Goal: Information Seeking & Learning: Check status

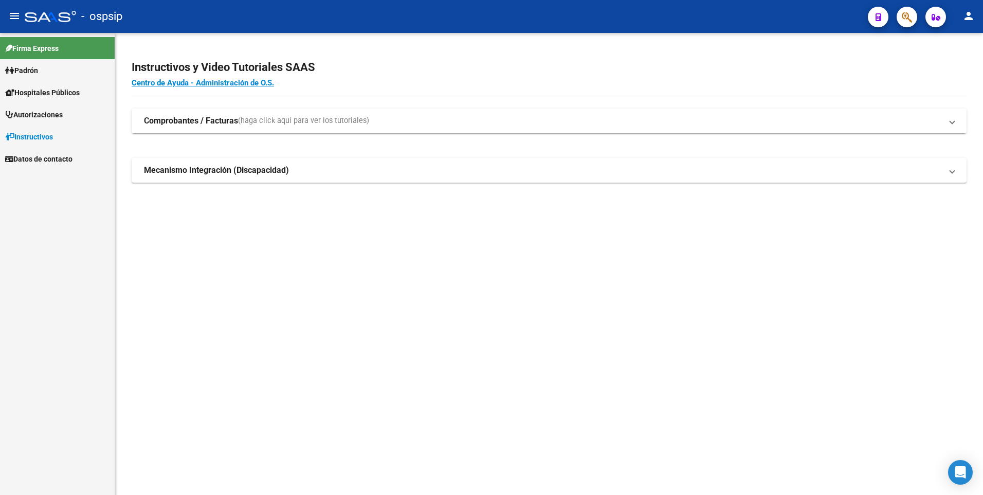
click at [900, 14] on button "button" at bounding box center [907, 17] width 21 height 21
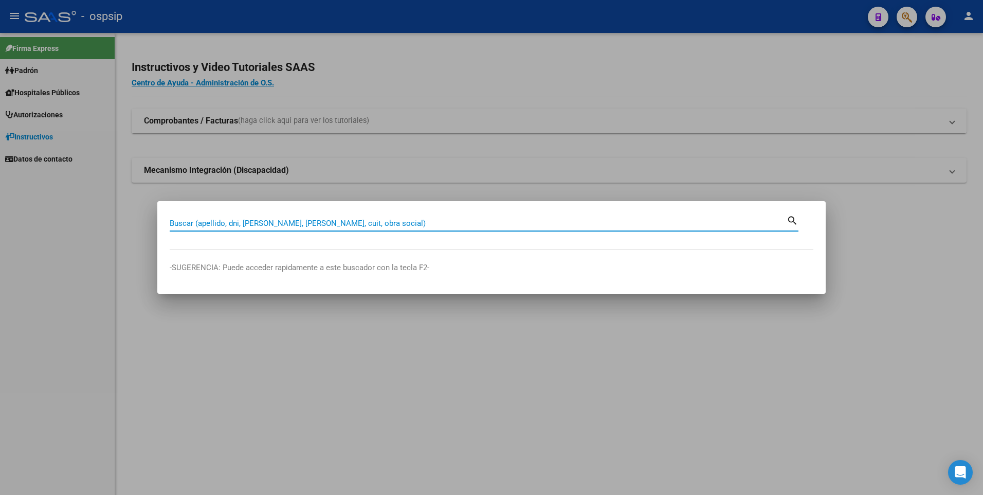
paste input "29028065"
type input "29028065"
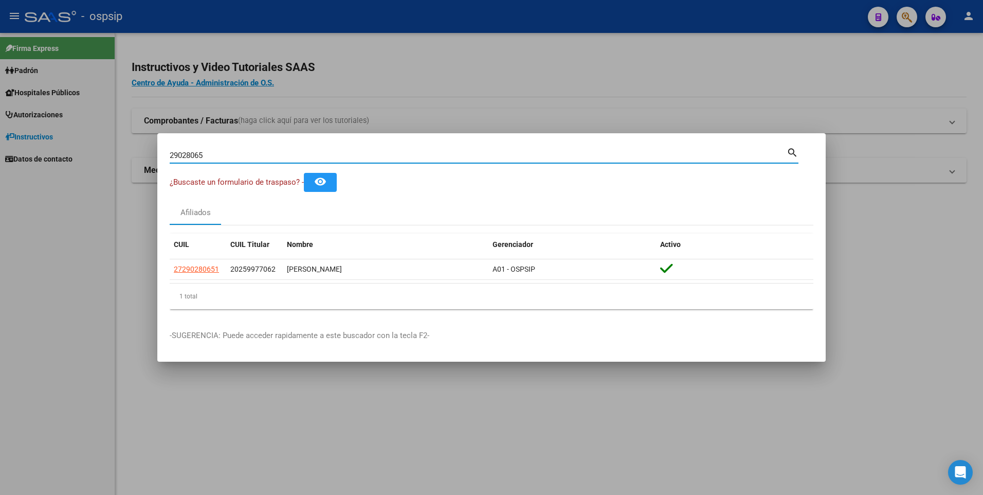
drag, startPoint x: 268, startPoint y: 152, endPoint x: 107, endPoint y: 156, distance: 161.5
click at [107, 156] on div "29028065 Buscar (apellido, dni, cuil, nro traspaso, cuit, obra social) search ¿…" at bounding box center [491, 247] width 983 height 495
click at [376, 153] on input "29028065" at bounding box center [478, 155] width 617 height 9
click at [377, 154] on input "29028065" at bounding box center [478, 155] width 617 height 9
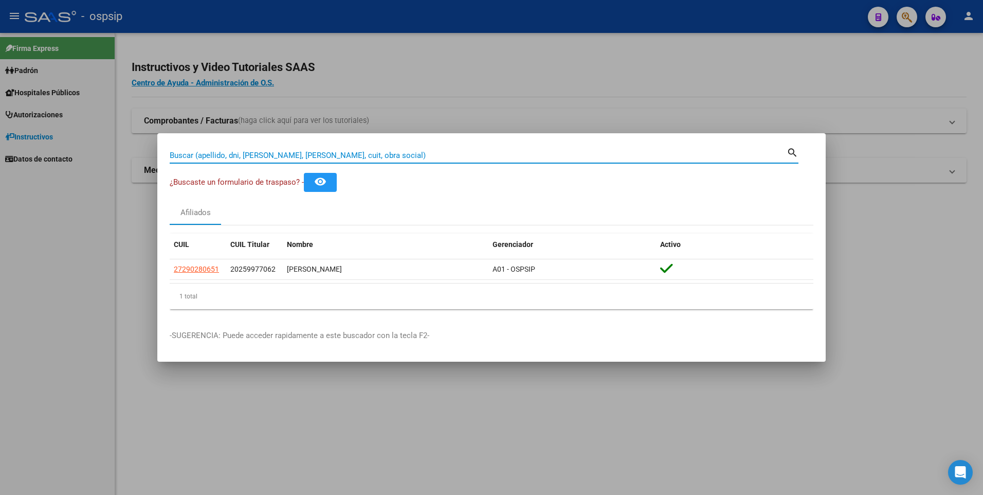
paste input "22082416"
type input "22082416"
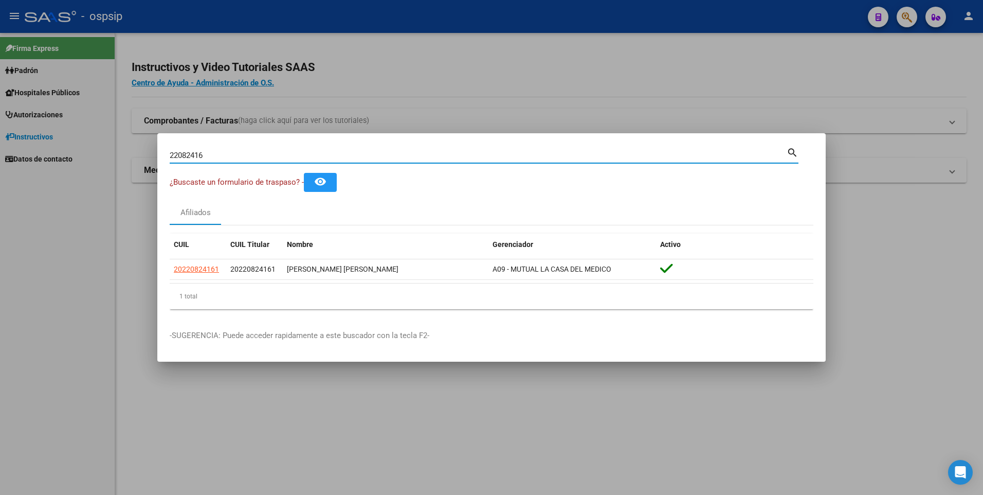
click at [258, 154] on input "22082416" at bounding box center [478, 155] width 617 height 9
click at [261, 153] on input "22082416" at bounding box center [478, 155] width 617 height 9
click at [263, 154] on input "22082416" at bounding box center [478, 155] width 617 height 9
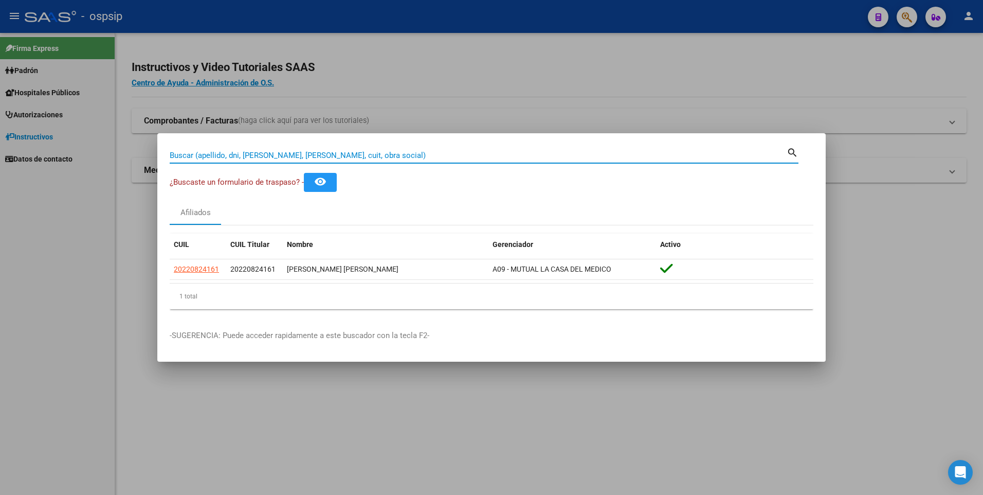
paste input "21094882"
click at [386, 159] on input "21094882" at bounding box center [478, 155] width 617 height 9
type input "2"
click at [372, 151] on input "Buscar (apellido, dni, [PERSON_NAME], [PERSON_NAME], cuit, obra social)" at bounding box center [478, 155] width 617 height 9
paste input "32068774"
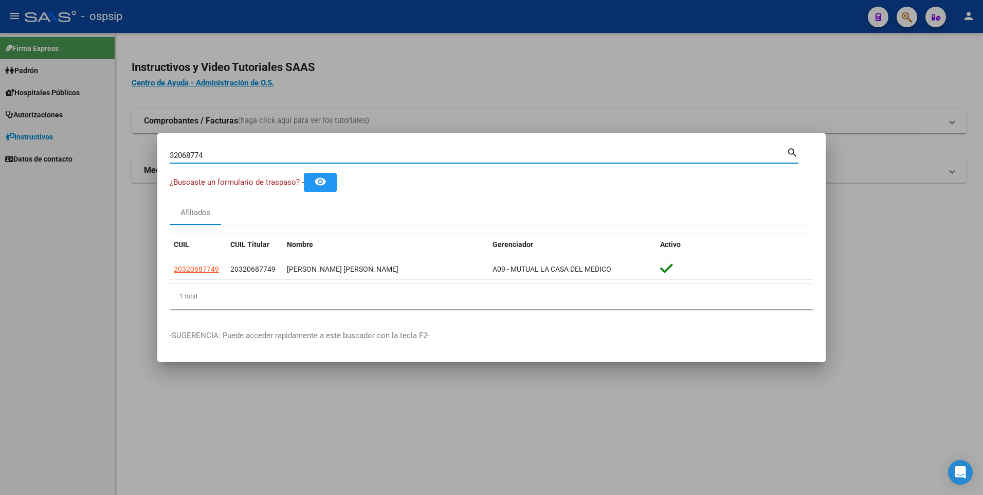
click at [357, 161] on div "32068774 Buscar (apellido, dni, [PERSON_NAME], nro traspaso, cuit, obra social)" at bounding box center [478, 155] width 617 height 15
click at [357, 155] on input "32068774" at bounding box center [478, 155] width 617 height 9
type input "3"
paste input "17569789"
type input "17569789"
